Goal: Information Seeking & Learning: Check status

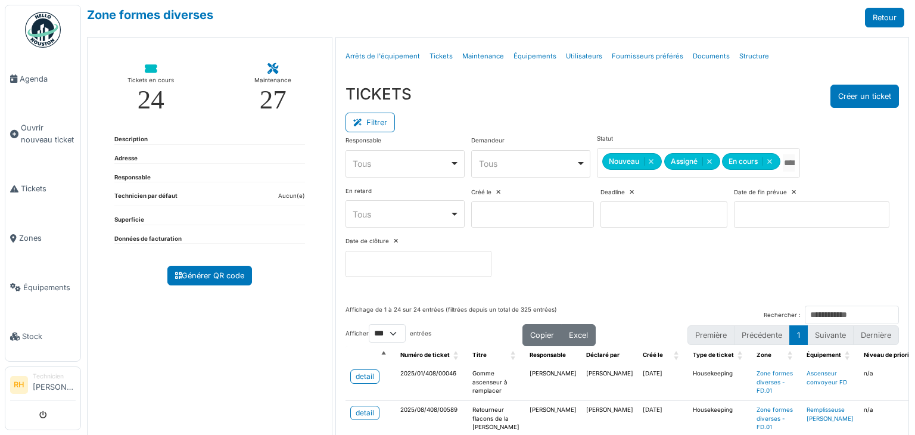
select select "***"
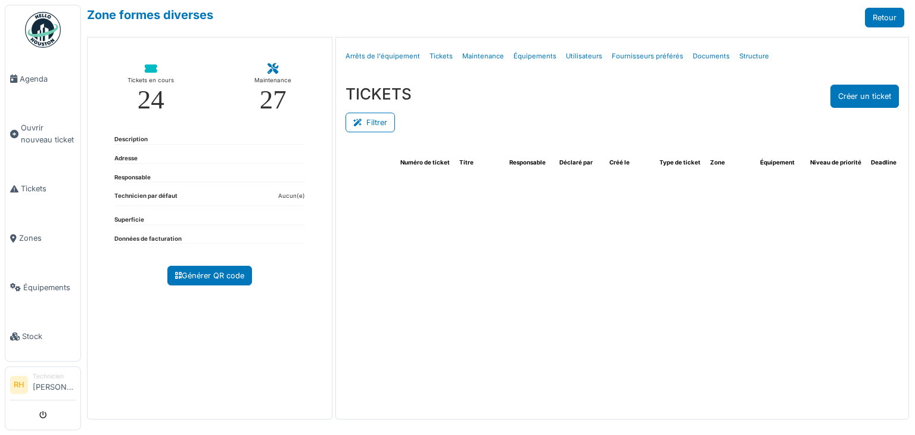
select select "***"
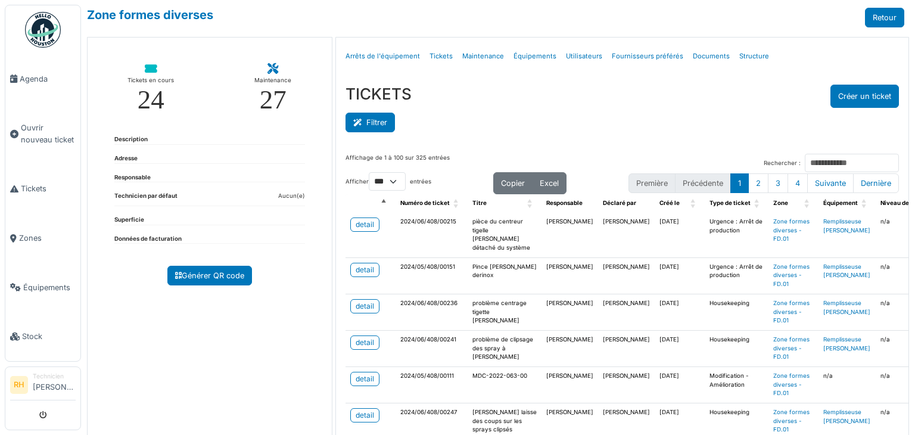
click at [358, 113] on button "Filtrer" at bounding box center [370, 123] width 49 height 20
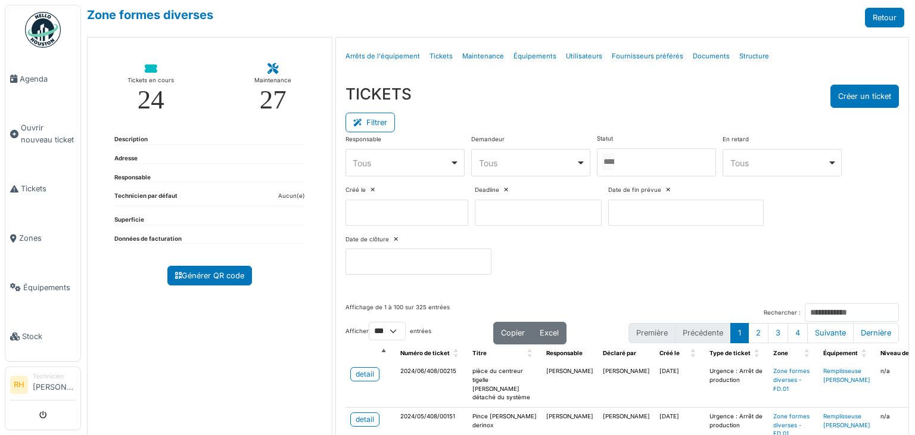
click at [672, 159] on div at bounding box center [656, 162] width 119 height 28
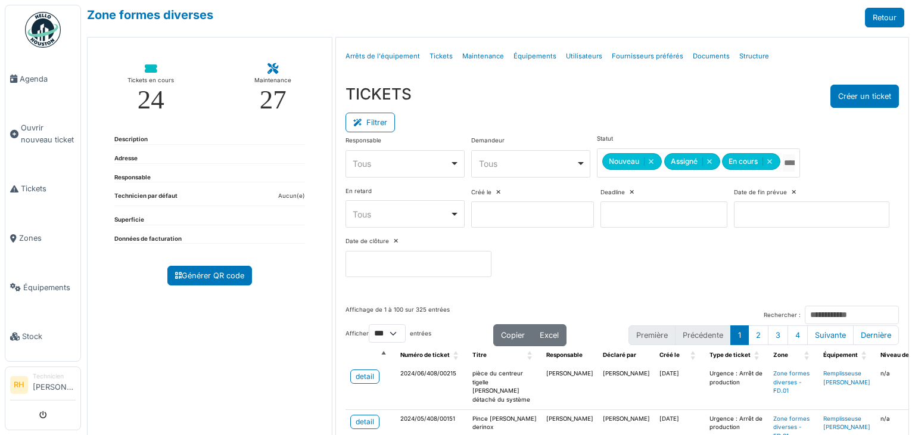
drag, startPoint x: 642, startPoint y: 110, endPoint x: 619, endPoint y: 127, distance: 28.6
click at [641, 110] on div "Filtrer" at bounding box center [623, 121] width 554 height 27
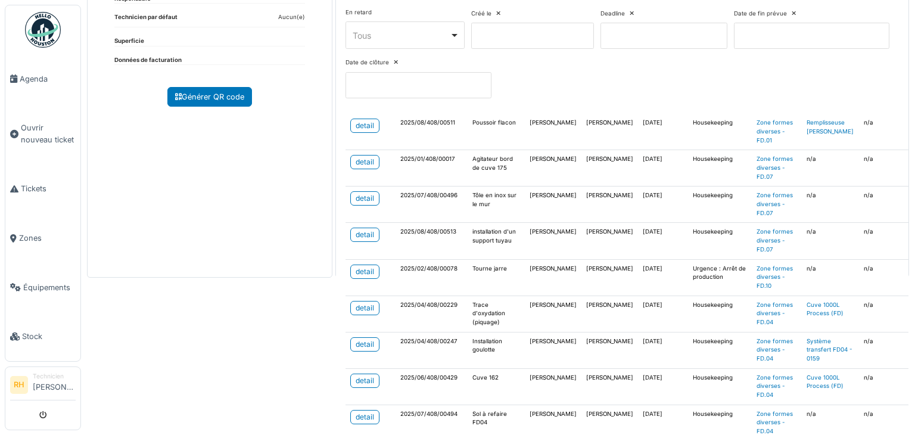
scroll to position [238, 0]
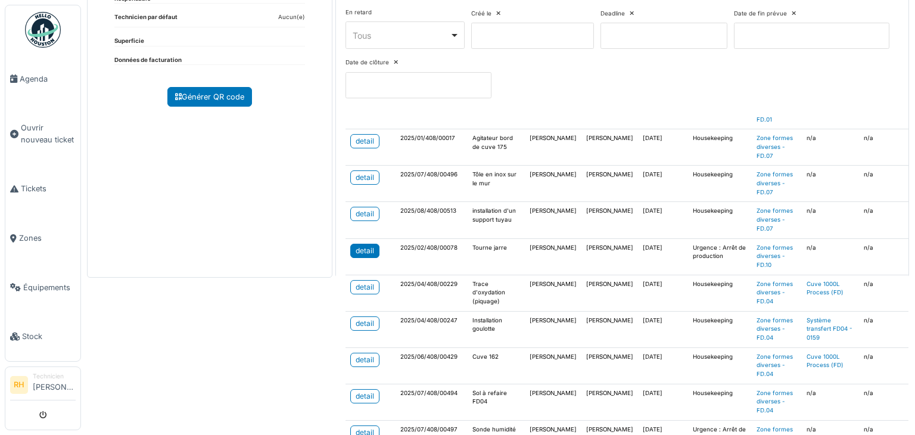
click at [363, 251] on div "detail" at bounding box center [365, 251] width 18 height 11
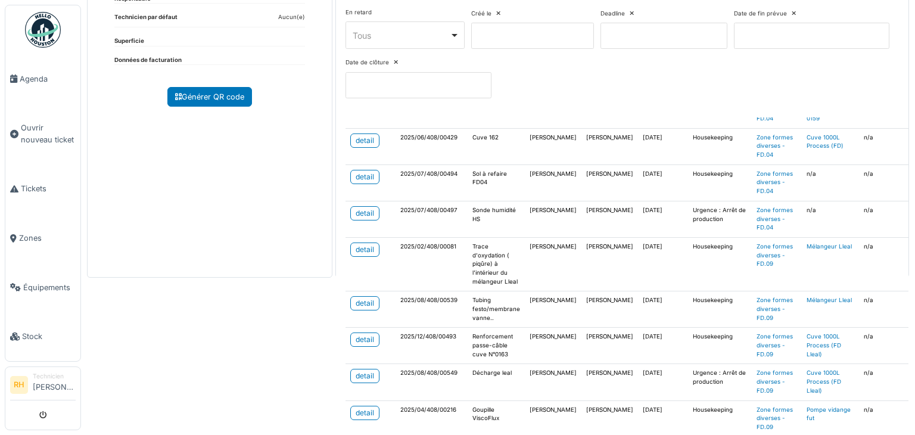
scroll to position [477, 0]
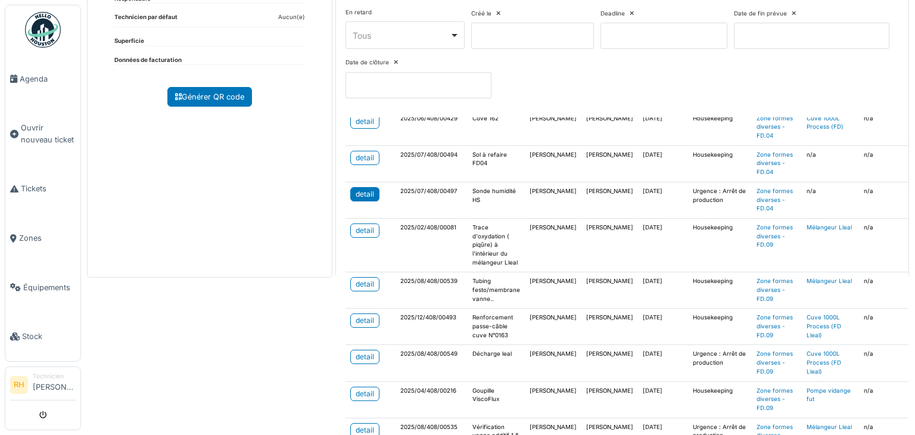
click at [358, 189] on div "detail" at bounding box center [365, 194] width 18 height 11
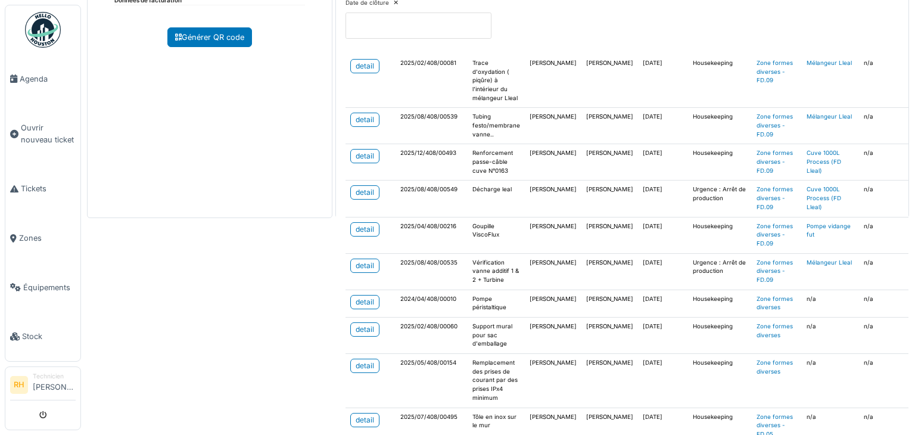
scroll to position [278, 0]
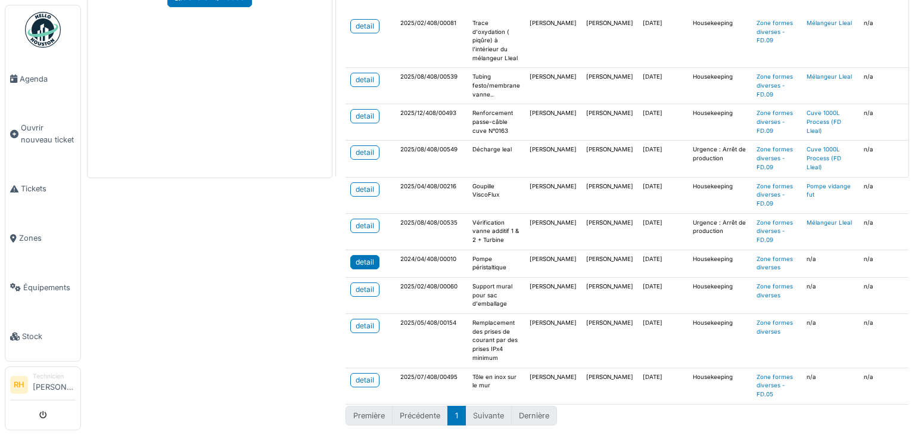
click at [362, 257] on div "detail" at bounding box center [365, 262] width 18 height 11
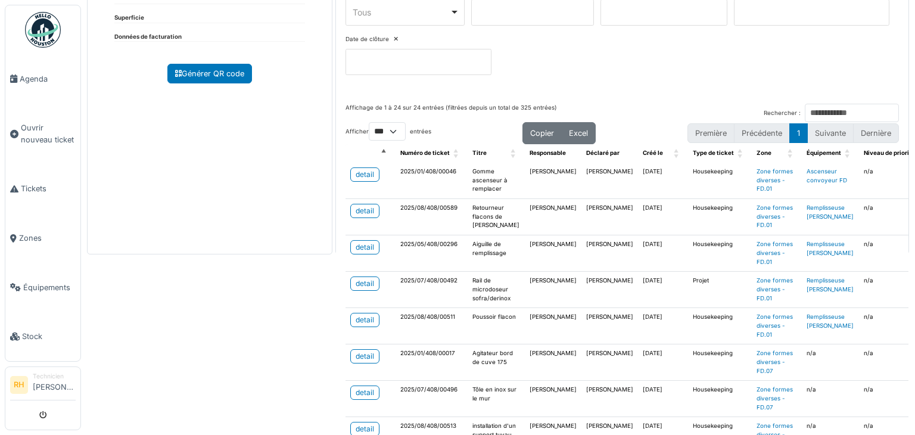
scroll to position [159, 0]
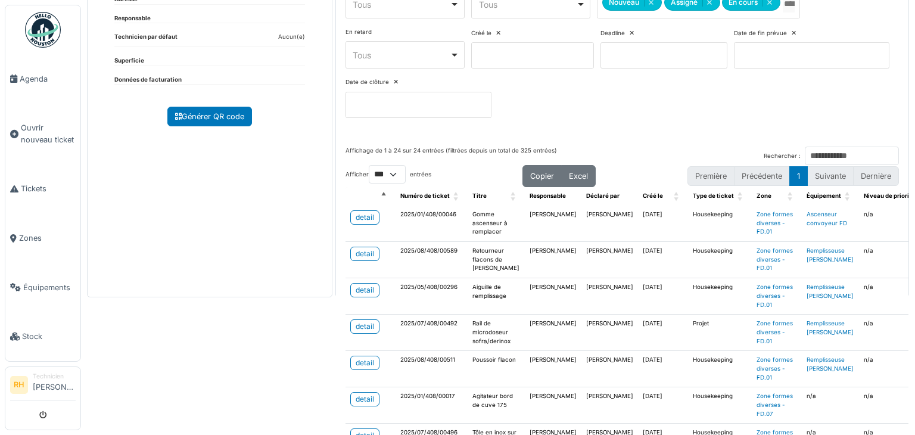
click at [216, 332] on div "Zone formes diverses Retour Tickets en cours 24 Maintenance 27 Description Adre…" at bounding box center [498, 217] width 834 height 435
click at [356, 256] on div "detail" at bounding box center [365, 254] width 18 height 11
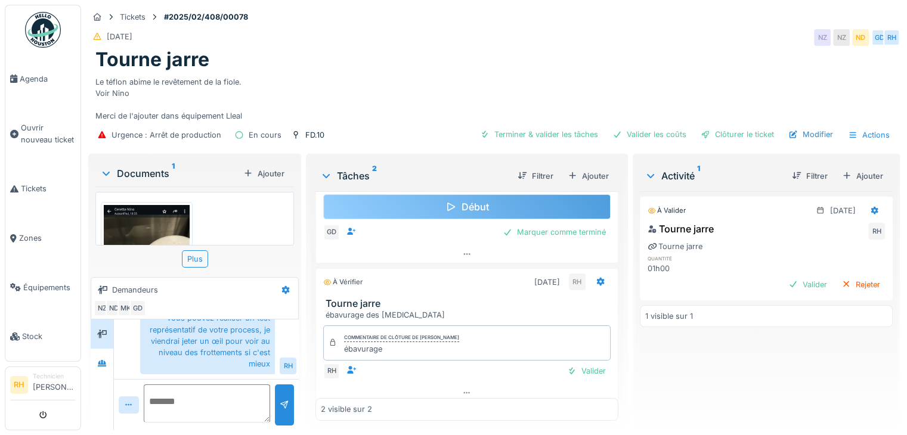
scroll to position [103, 0]
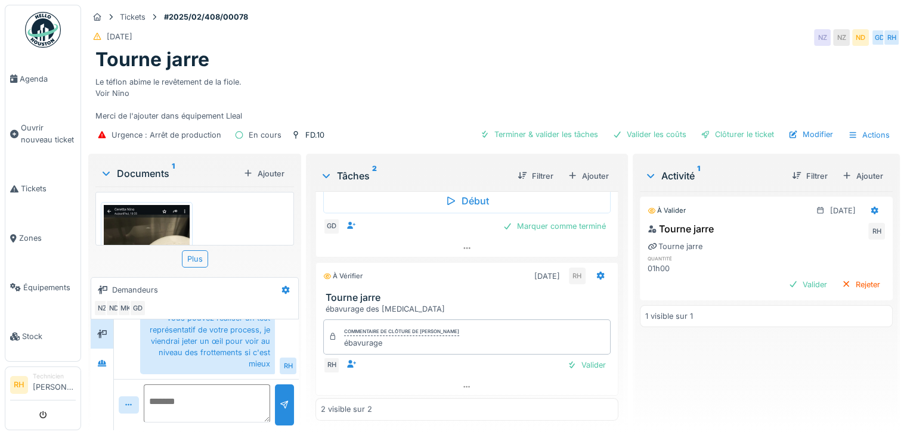
click at [206, 402] on textarea at bounding box center [207, 403] width 126 height 38
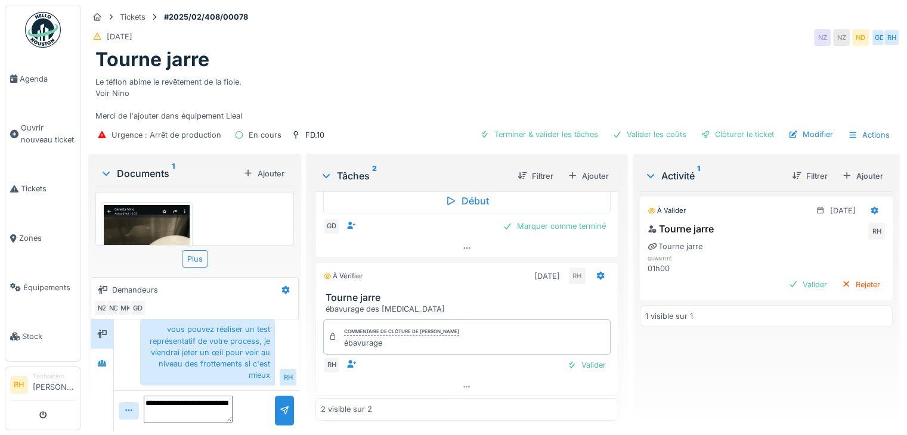
type textarea "**********"
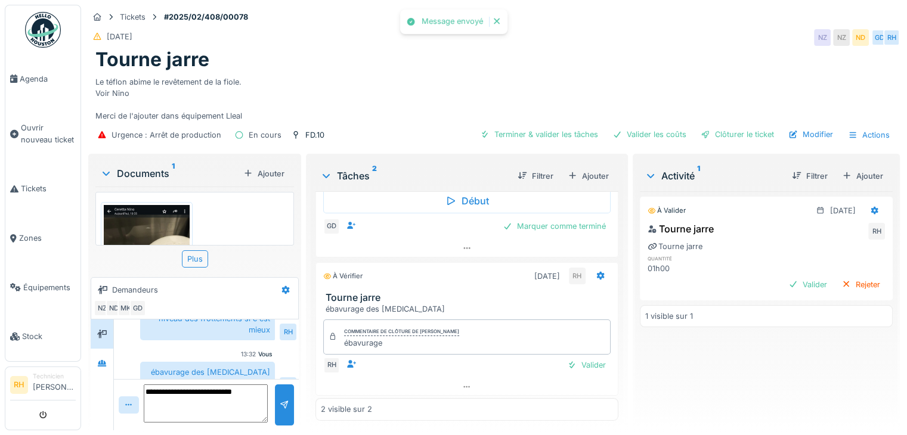
scroll to position [575, 0]
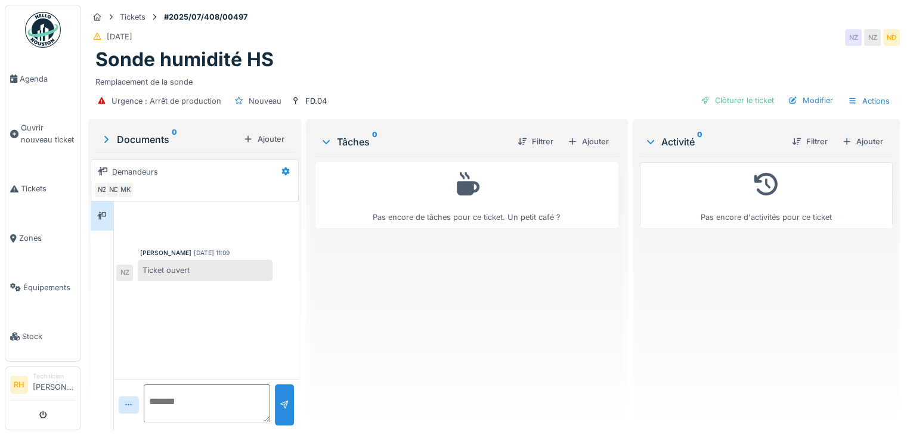
scroll to position [9, 0]
click at [232, 396] on textarea at bounding box center [207, 403] width 126 height 38
click at [112, 304] on div at bounding box center [102, 315] width 23 height 229
drag, startPoint x: 432, startPoint y: 70, endPoint x: 433, endPoint y: 44, distance: 26.8
click at [432, 72] on div "Remplacement de la sonde" at bounding box center [493, 80] width 797 height 16
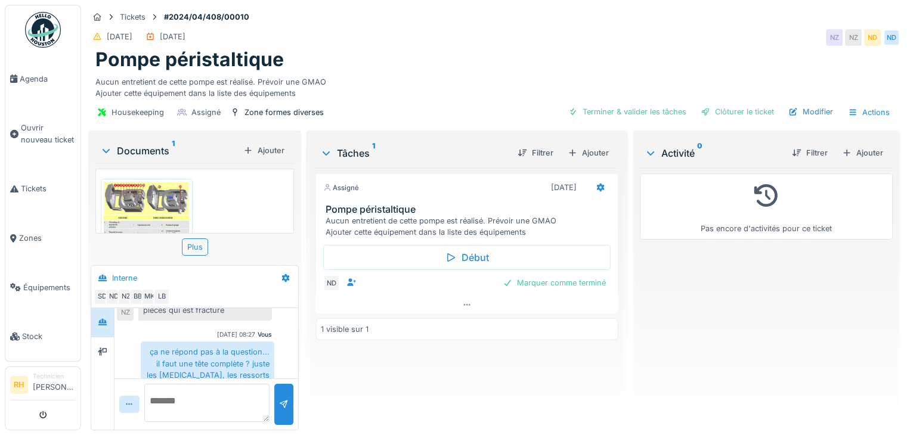
drag, startPoint x: 151, startPoint y: 217, endPoint x: 201, endPoint y: 206, distance: 50.7
click at [151, 216] on img at bounding box center [147, 220] width 86 height 77
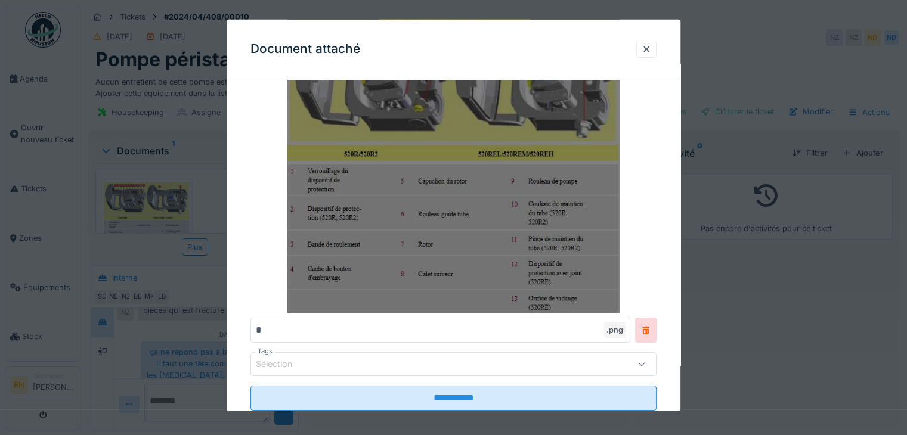
scroll to position [119, 0]
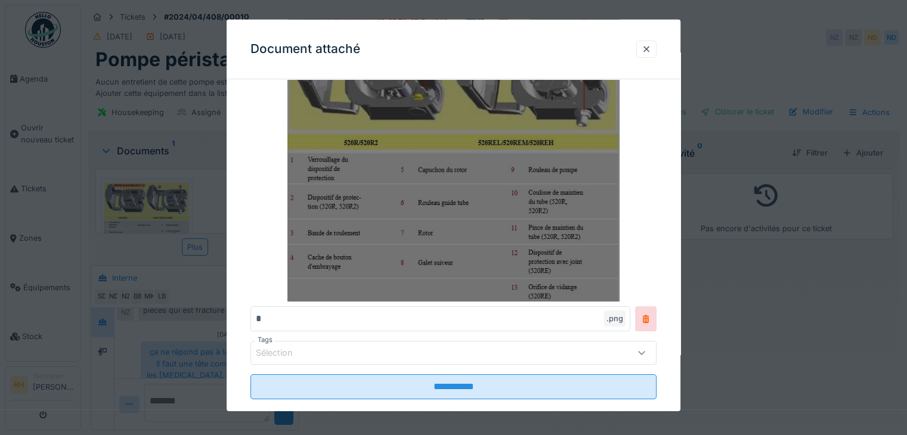
click at [454, 208] on img at bounding box center [453, 153] width 406 height 298
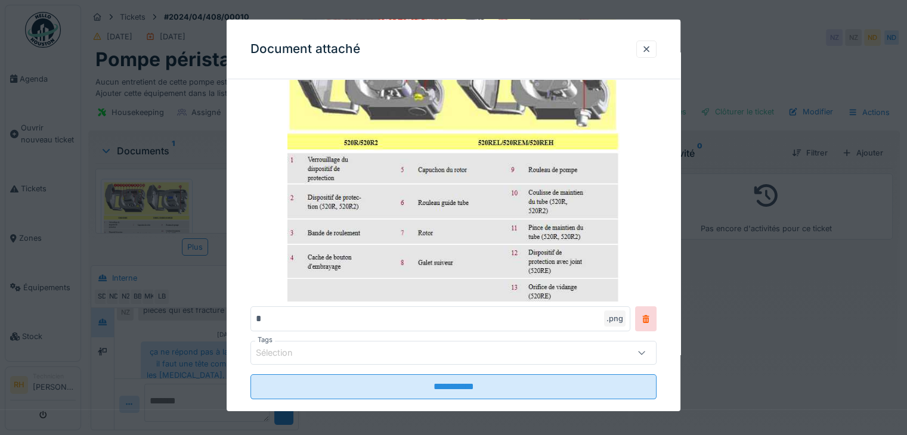
click at [144, 130] on div at bounding box center [453, 217] width 907 height 435
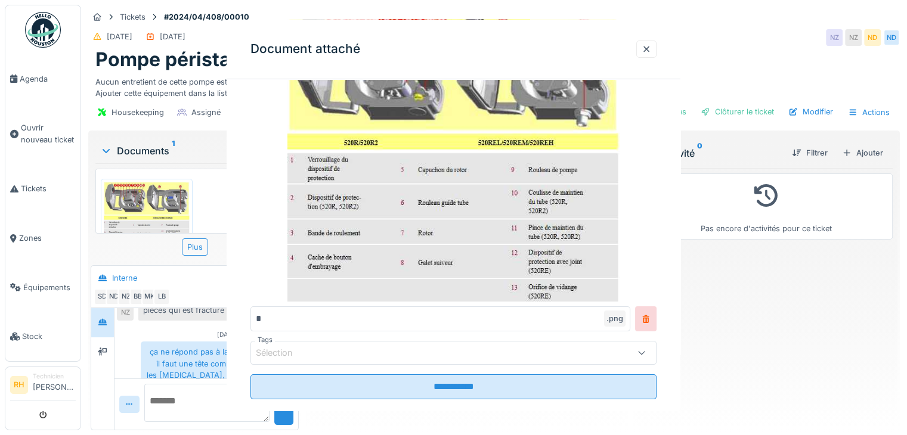
scroll to position [0, 0]
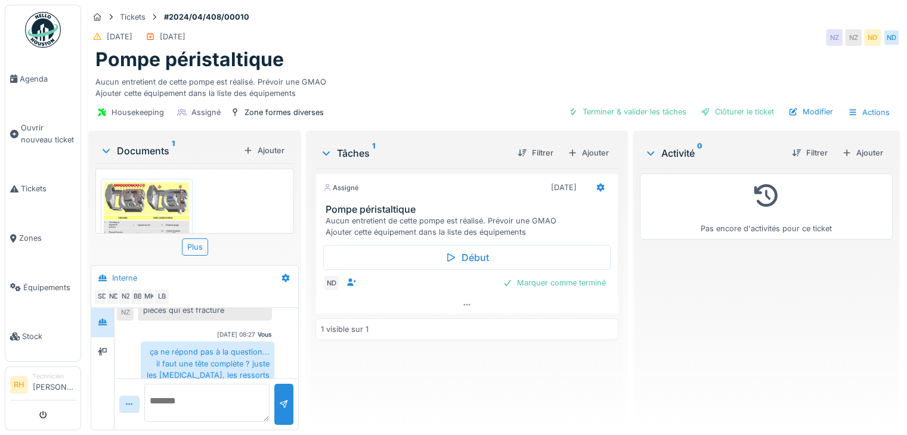
click at [108, 207] on img at bounding box center [147, 220] width 86 height 77
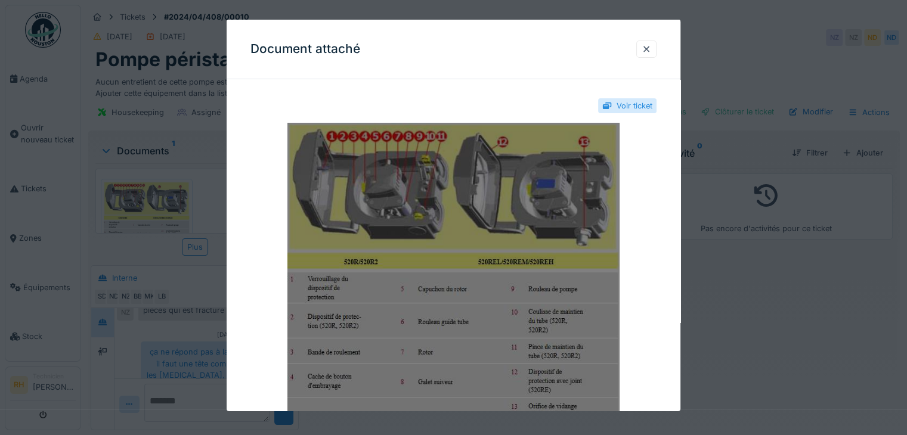
scroll to position [60, 0]
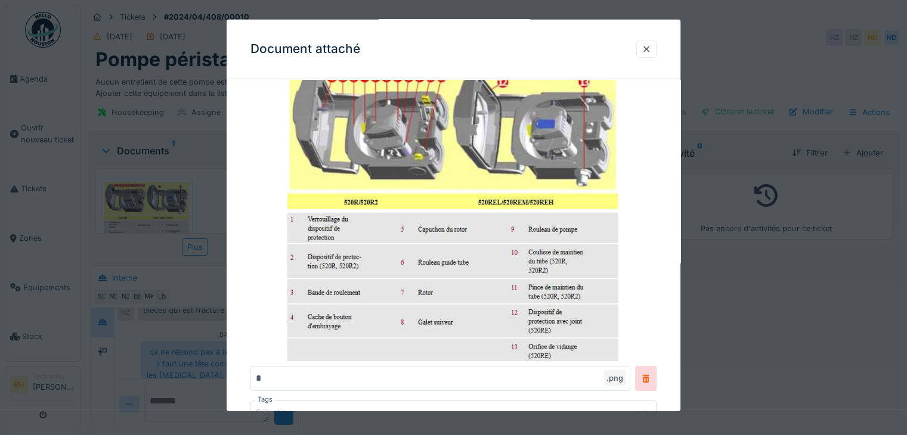
drag, startPoint x: 768, startPoint y: 291, endPoint x: 756, endPoint y: 274, distance: 20.5
click at [768, 291] on div at bounding box center [453, 217] width 907 height 435
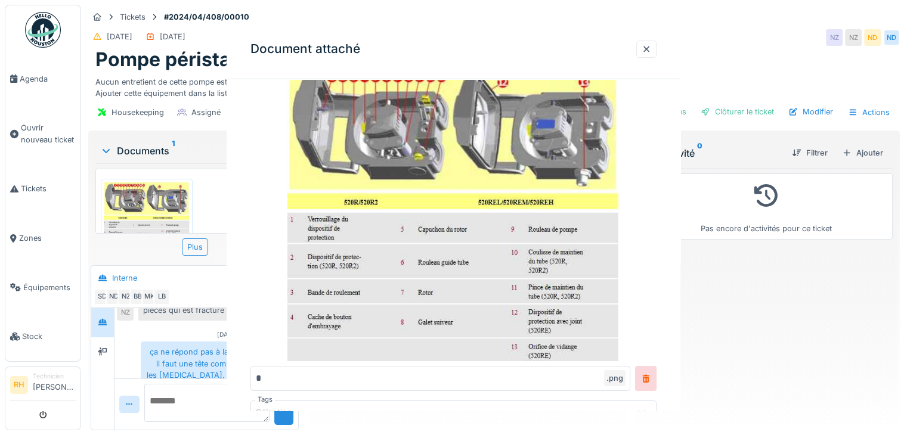
scroll to position [0, 0]
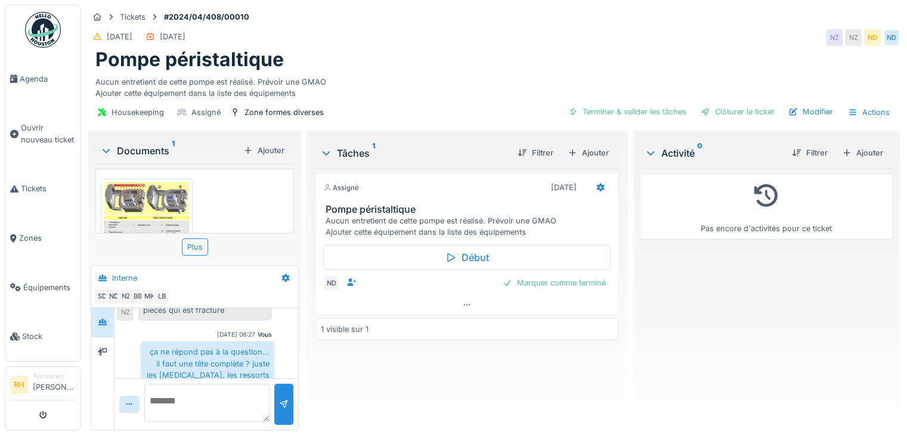
click at [131, 208] on img at bounding box center [147, 220] width 86 height 77
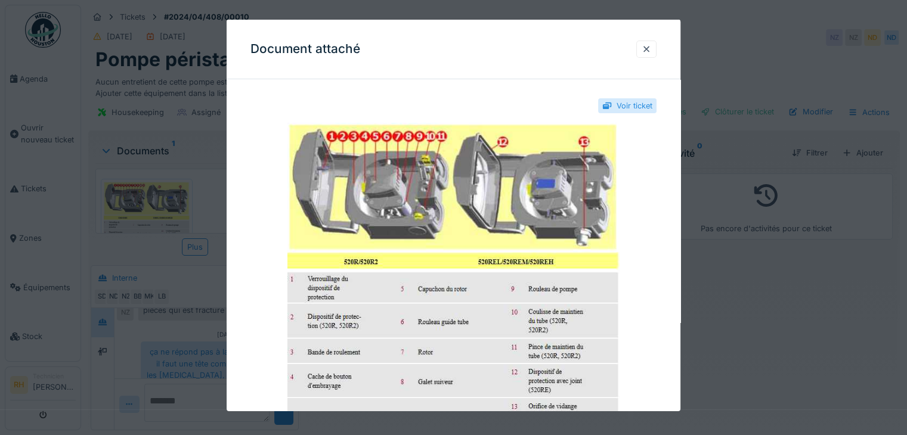
click at [825, 325] on div at bounding box center [453, 217] width 907 height 435
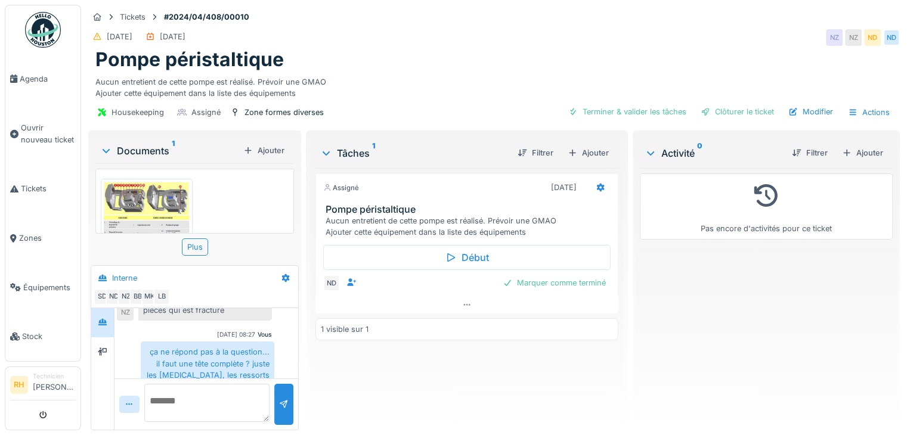
click at [150, 206] on img at bounding box center [147, 220] width 86 height 77
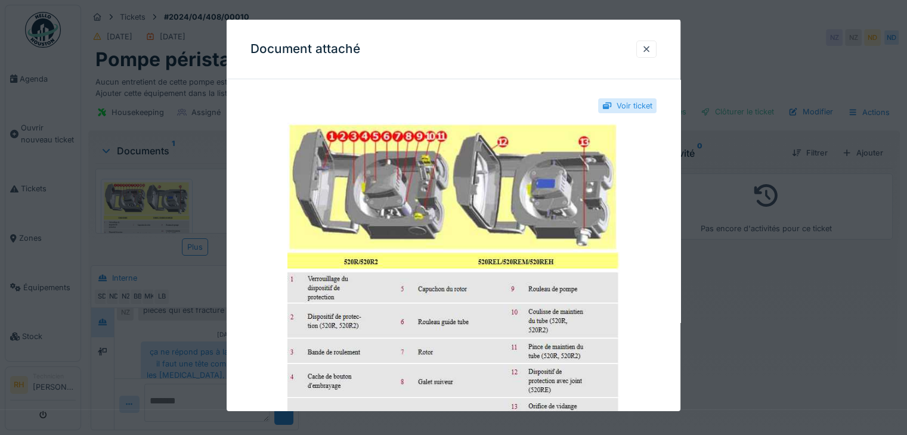
drag, startPoint x: 850, startPoint y: 315, endPoint x: 776, endPoint y: 328, distance: 75.1
click at [849, 314] on div at bounding box center [453, 217] width 907 height 435
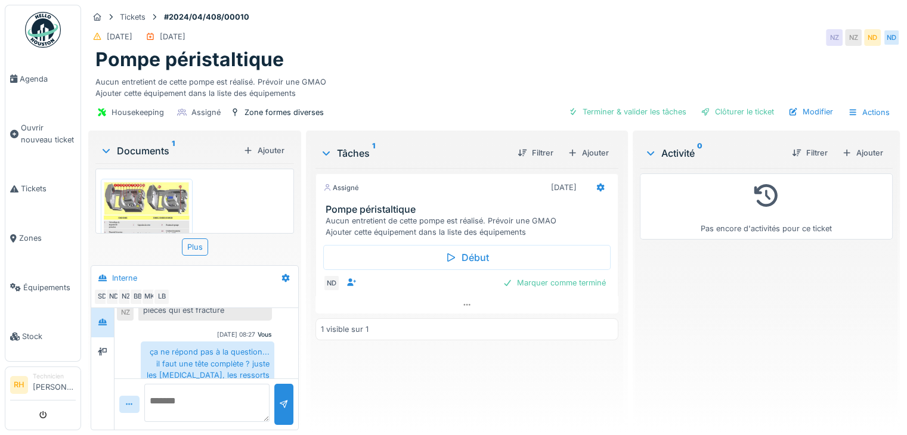
drag, startPoint x: 529, startPoint y: 60, endPoint x: 523, endPoint y: 56, distance: 7.8
click at [532, 62] on div "Pompe péristaltique" at bounding box center [493, 59] width 797 height 23
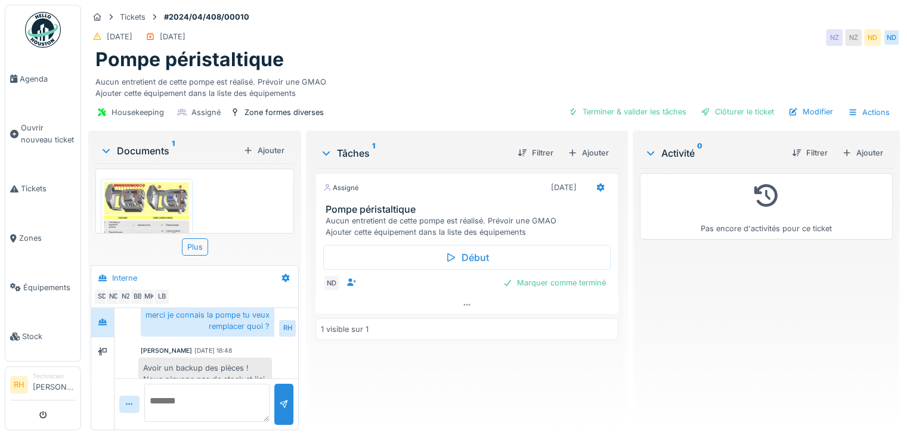
scroll to position [551, 0]
